Goal: Obtain resource: Download file/media

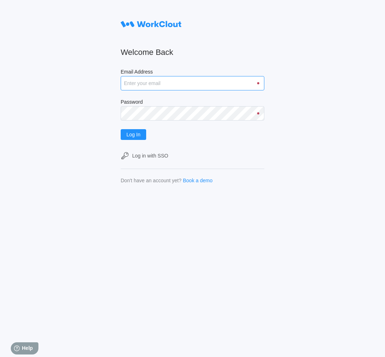
click at [213, 83] on input "Email Address" at bounding box center [193, 83] width 144 height 14
type input "anguyen@mailinator.com"
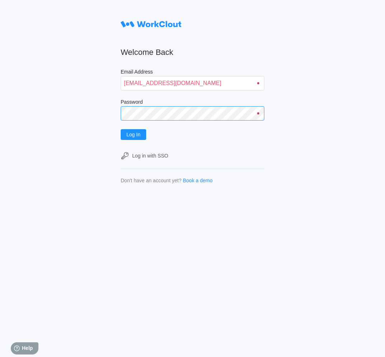
click at [121, 129] on button "Log In" at bounding box center [133, 134] width 25 height 11
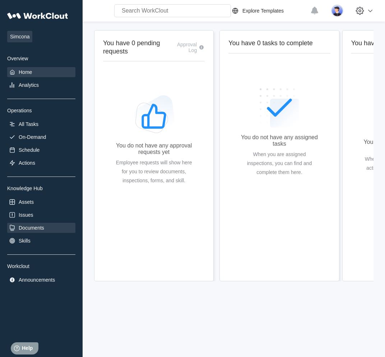
click at [42, 229] on div "Documents" at bounding box center [31, 228] width 25 height 6
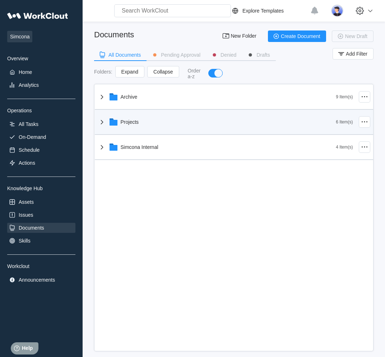
click at [139, 123] on div "Projects" at bounding box center [130, 122] width 18 height 6
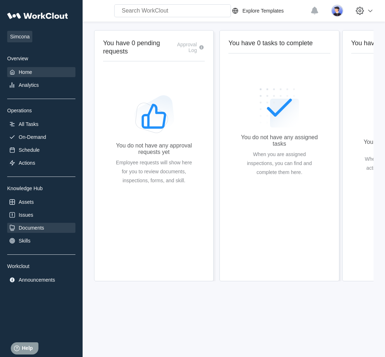
click at [38, 224] on div "Documents" at bounding box center [41, 228] width 68 height 10
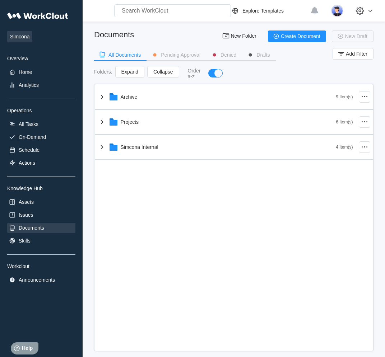
click at [192, 126] on div "Projects" at bounding box center [217, 122] width 238 height 19
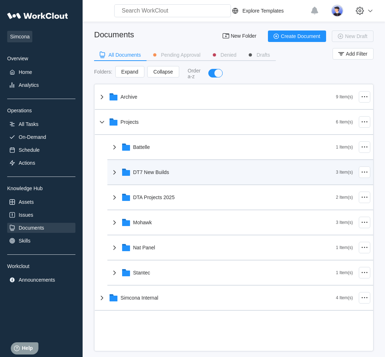
click at [167, 180] on div "DT7 New Builds" at bounding box center [223, 172] width 226 height 19
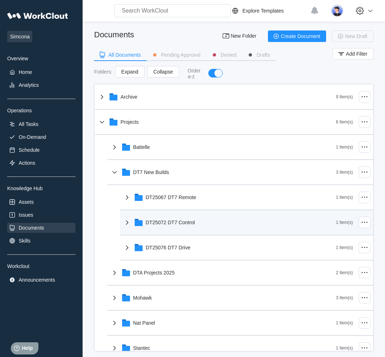
click at [155, 222] on div "DT25072 DT7 Control" at bounding box center [170, 223] width 49 height 6
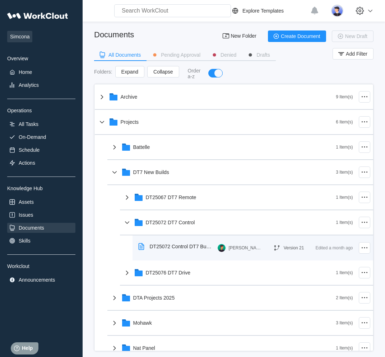
click at [158, 249] on div "DT25072 Control DT7 Build Instructions" at bounding box center [181, 247] width 62 height 6
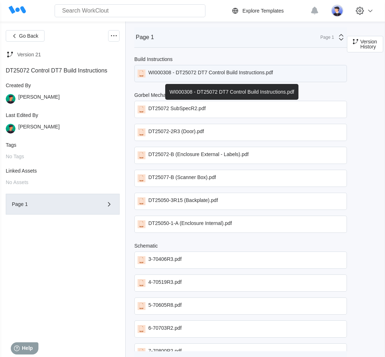
click at [216, 76] on div "WI000308 - DT25072 DT7 Control Build Instructions.pdf" at bounding box center [210, 74] width 125 height 8
